Goal: Information Seeking & Learning: Compare options

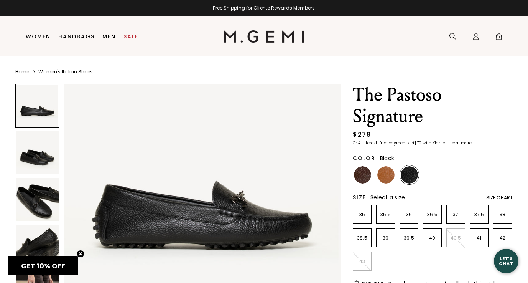
scroll to position [39, 0]
click at [41, 152] on img at bounding box center [37, 152] width 43 height 43
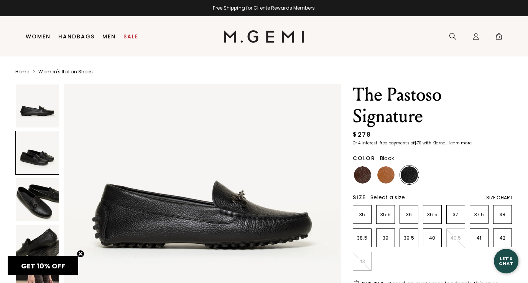
scroll to position [285, 0]
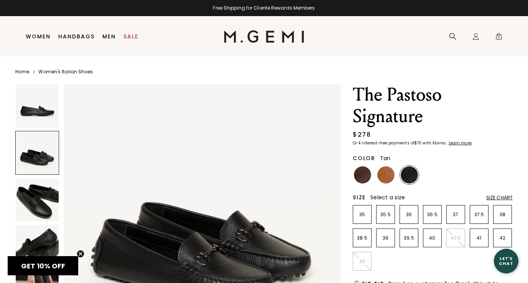
click at [380, 173] on img at bounding box center [385, 174] width 17 height 17
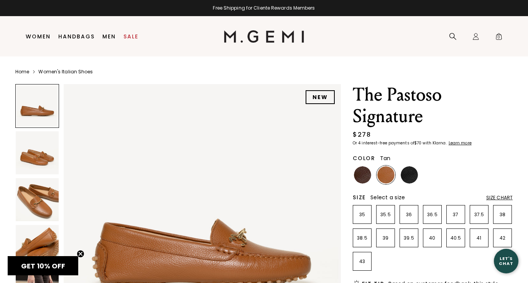
click at [41, 201] on img at bounding box center [37, 199] width 43 height 43
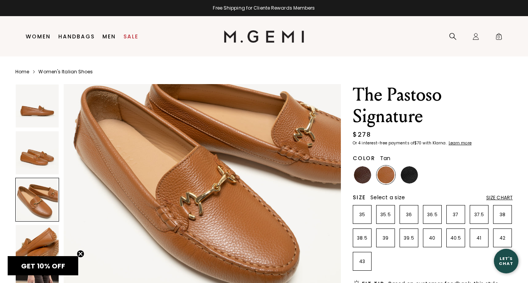
scroll to position [635, 0]
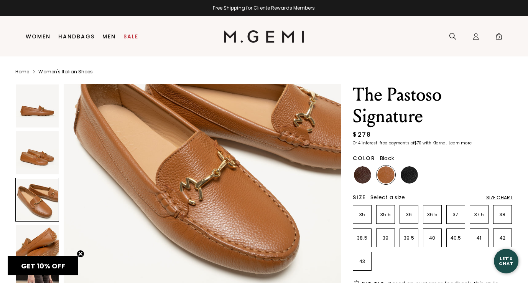
click at [408, 175] on img at bounding box center [409, 174] width 17 height 17
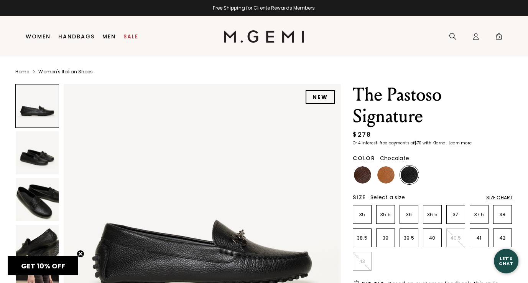
click at [358, 179] on img at bounding box center [362, 174] width 17 height 17
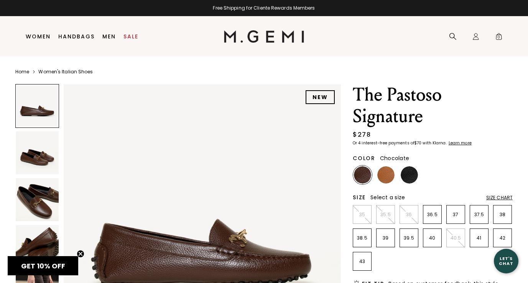
click at [38, 158] on img at bounding box center [37, 152] width 43 height 43
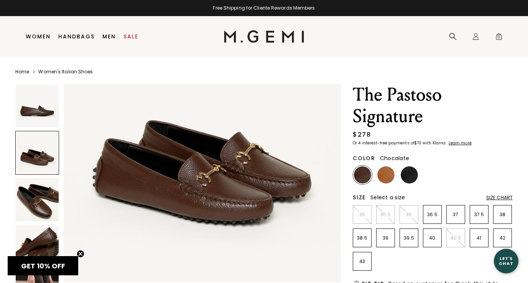
scroll to position [363, 0]
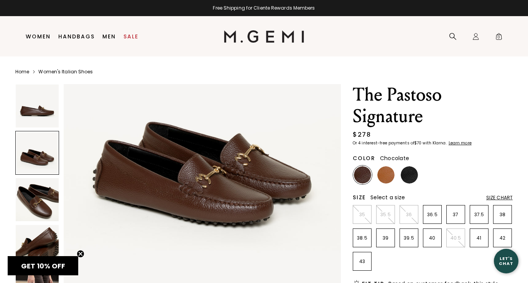
click at [35, 211] on img at bounding box center [37, 199] width 43 height 43
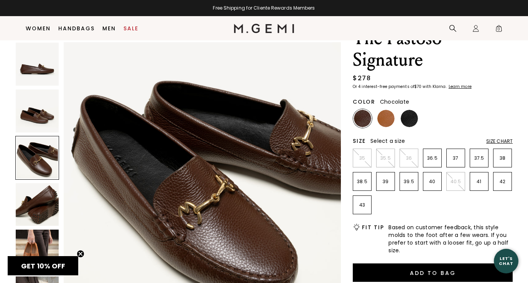
scroll to position [42, 0]
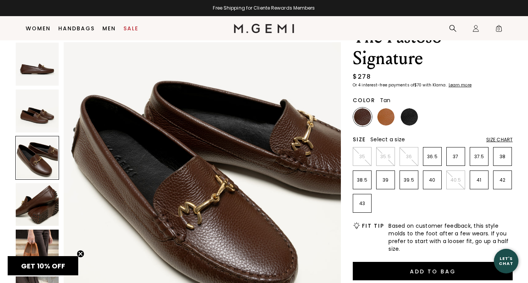
click at [382, 119] on img at bounding box center [385, 116] width 17 height 17
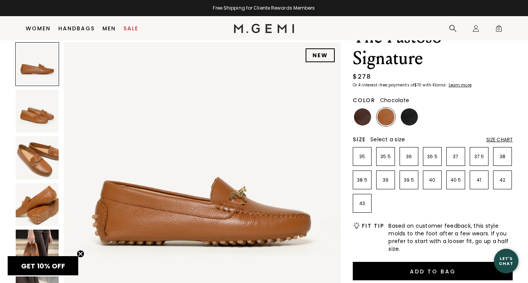
click at [364, 116] on img at bounding box center [362, 116] width 17 height 17
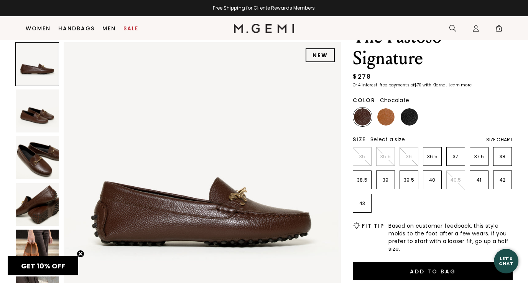
click at [35, 164] on img at bounding box center [37, 157] width 43 height 43
